Goal: Navigation & Orientation: Find specific page/section

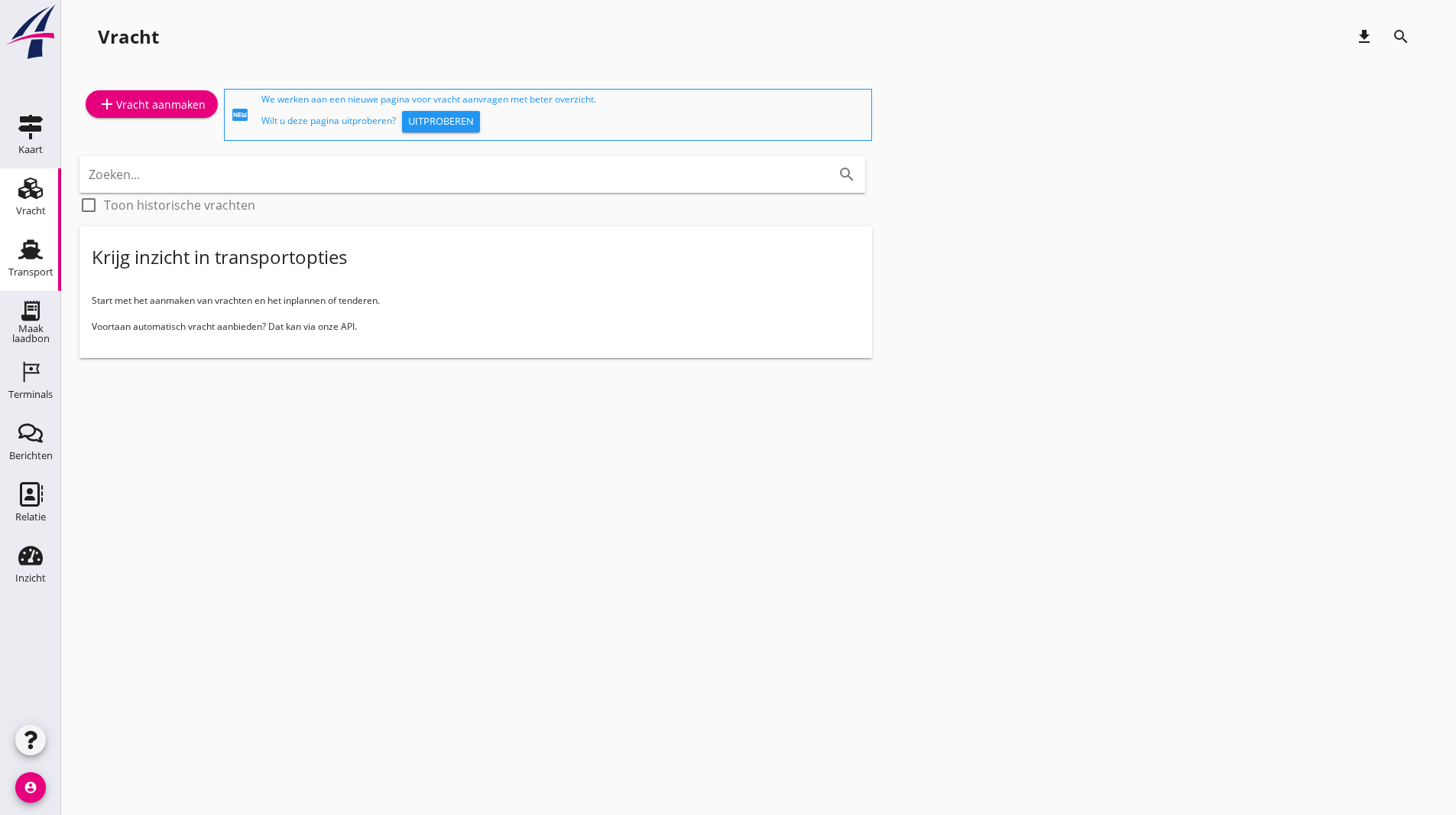
click at [29, 253] on use at bounding box center [31, 249] width 25 height 20
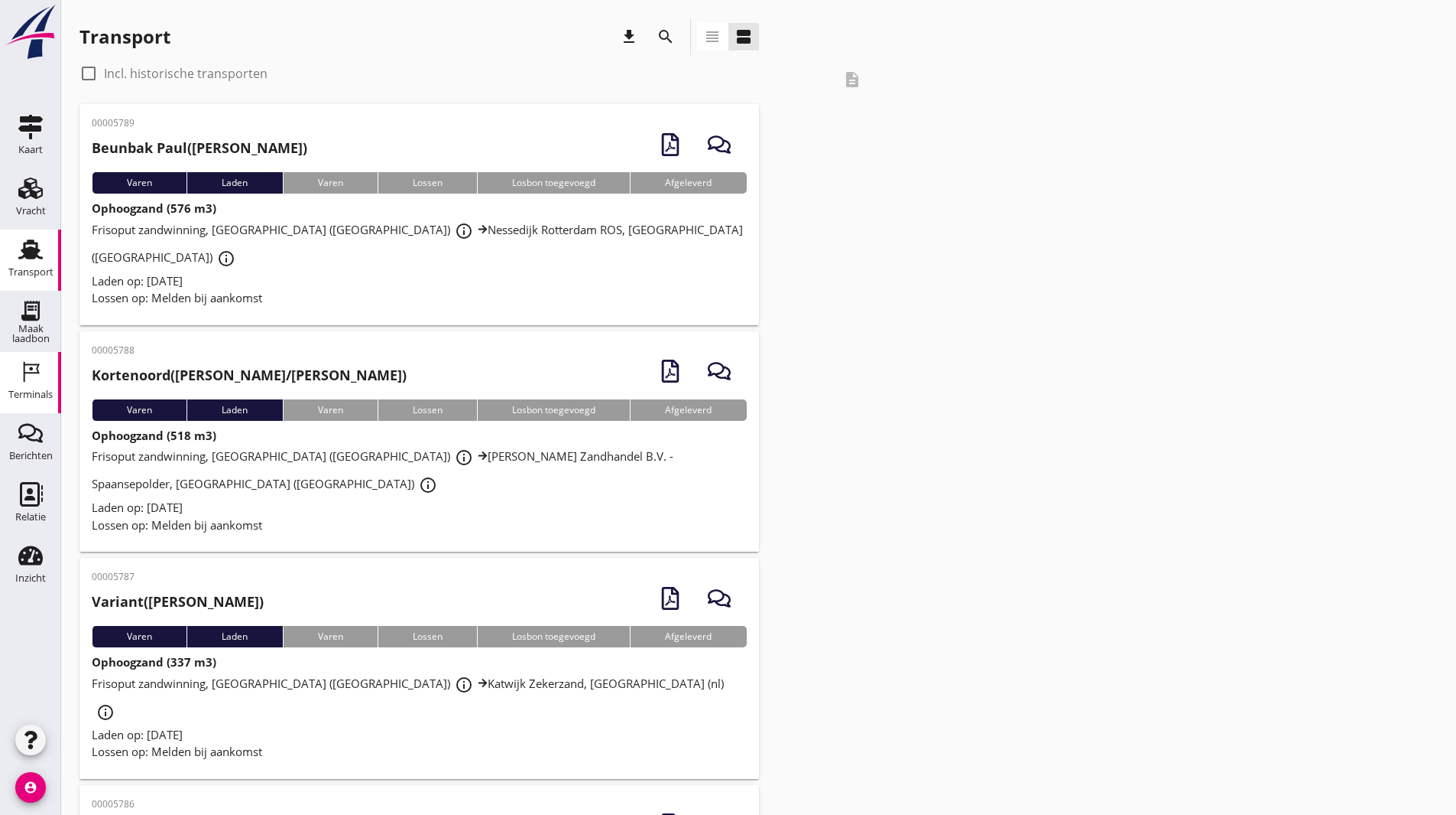
click at [24, 373] on icon "Terminals" at bounding box center [31, 372] width 25 height 25
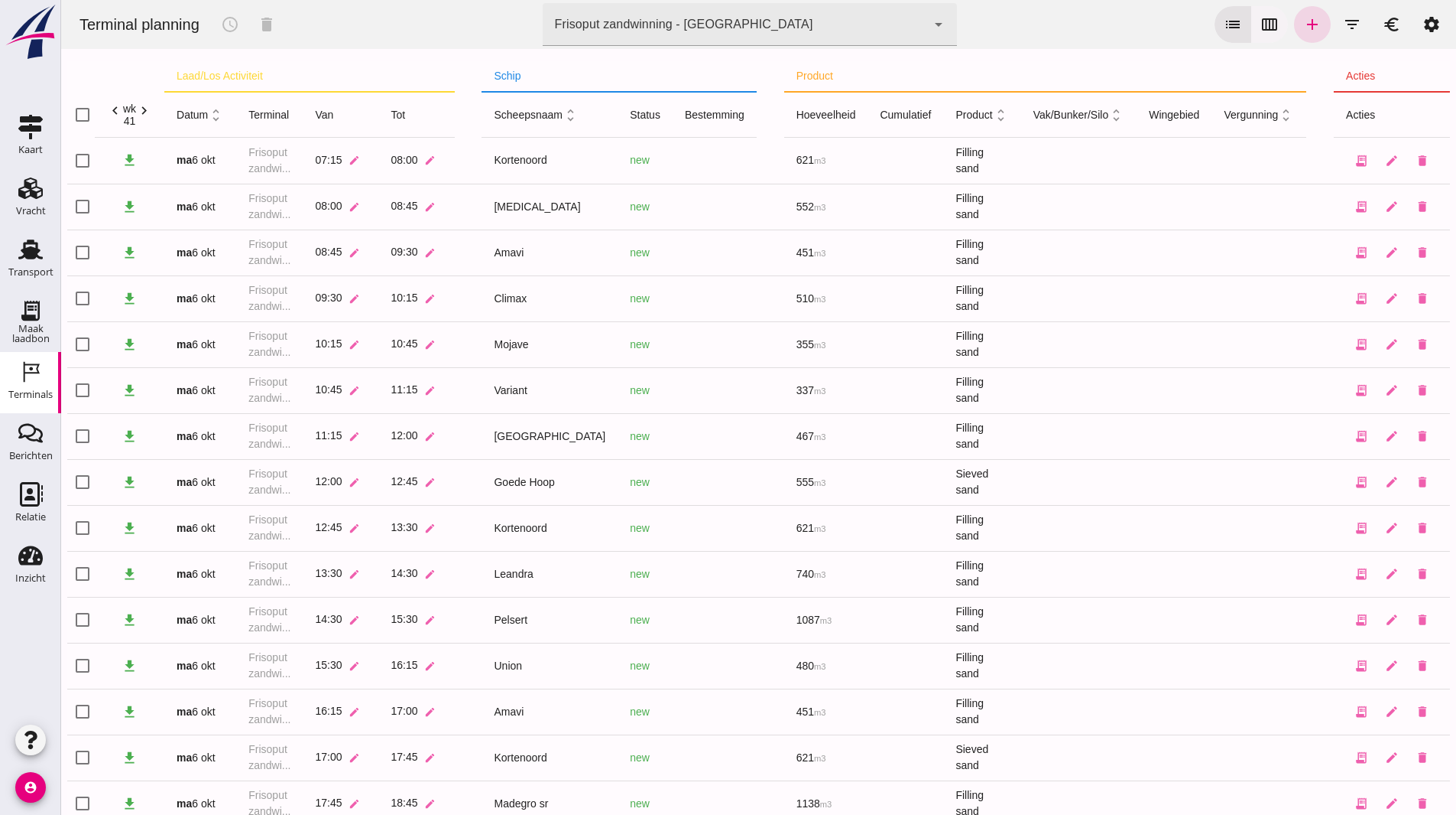
click at [1270, 26] on button "calendar_view_week" at bounding box center [1269, 24] width 36 height 36
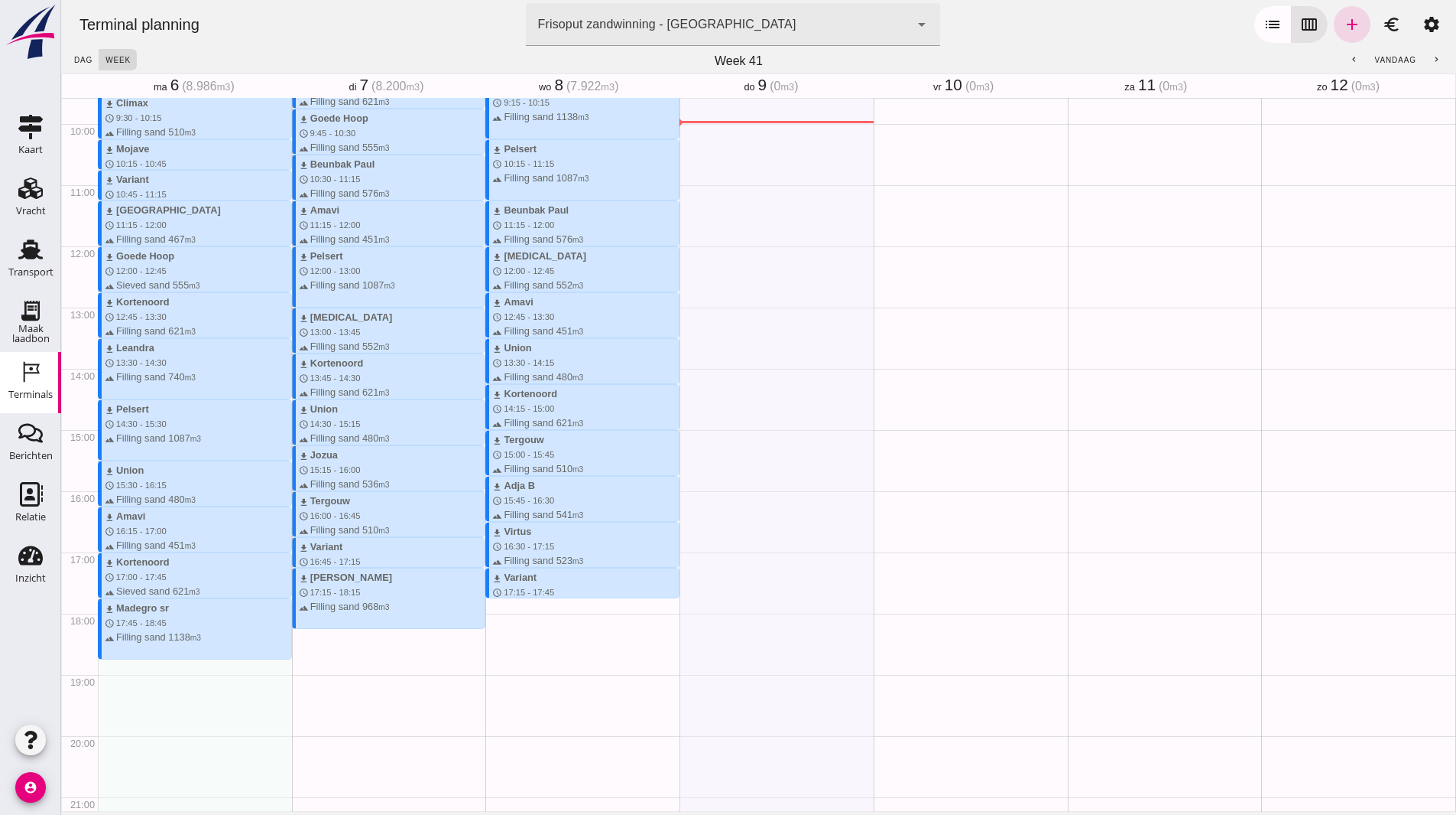
scroll to position [704, 0]
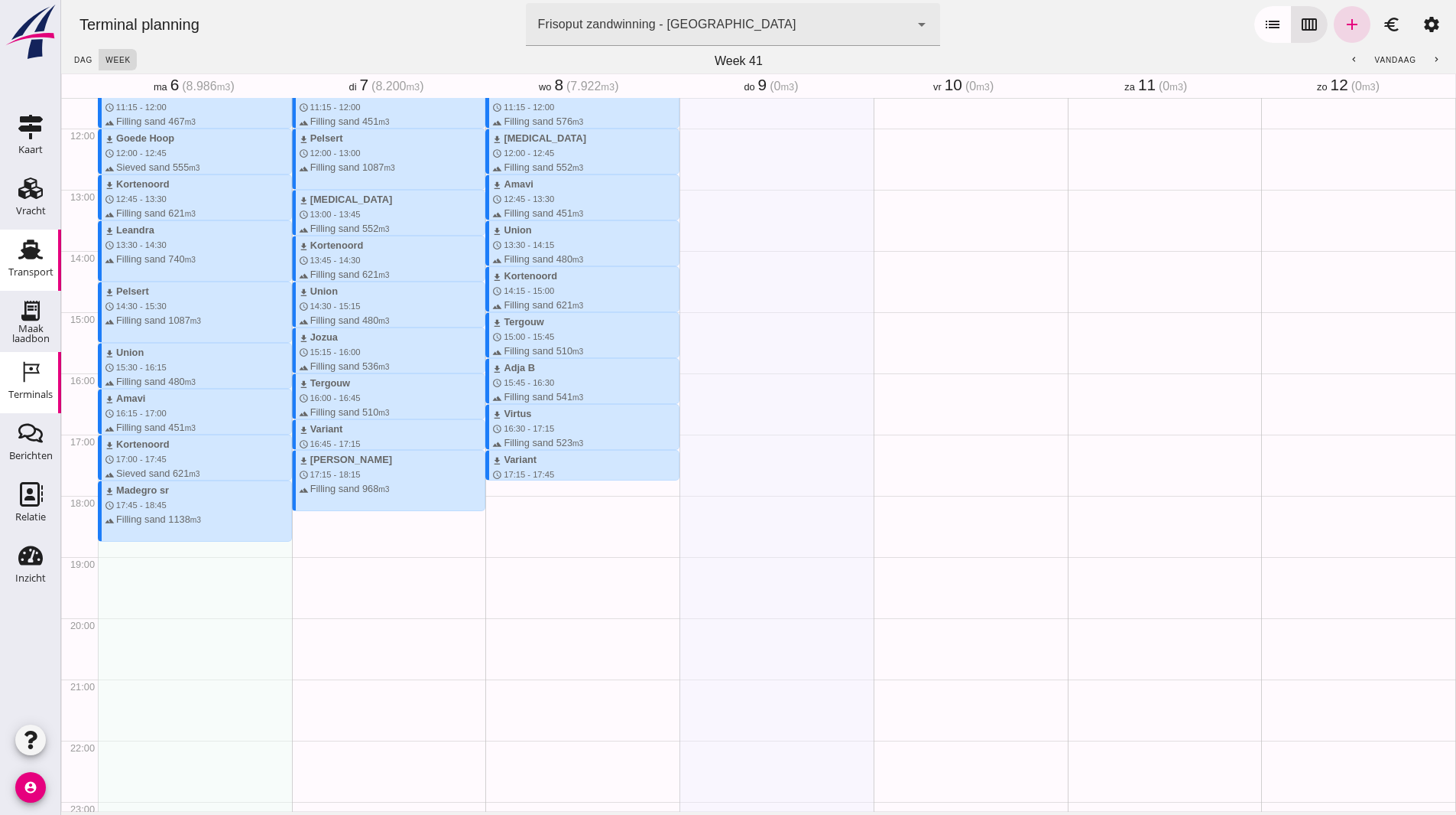
click at [31, 257] on use at bounding box center [31, 249] width 25 height 20
